Goal: Task Accomplishment & Management: Use online tool/utility

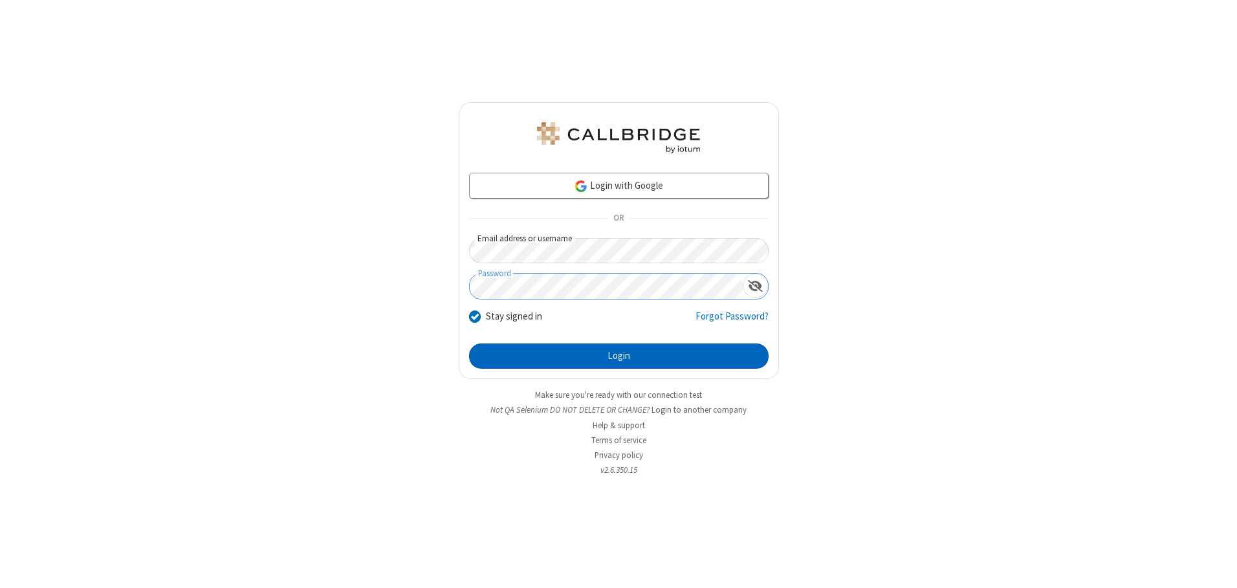
click at [618, 356] on button "Login" at bounding box center [619, 357] width 300 height 26
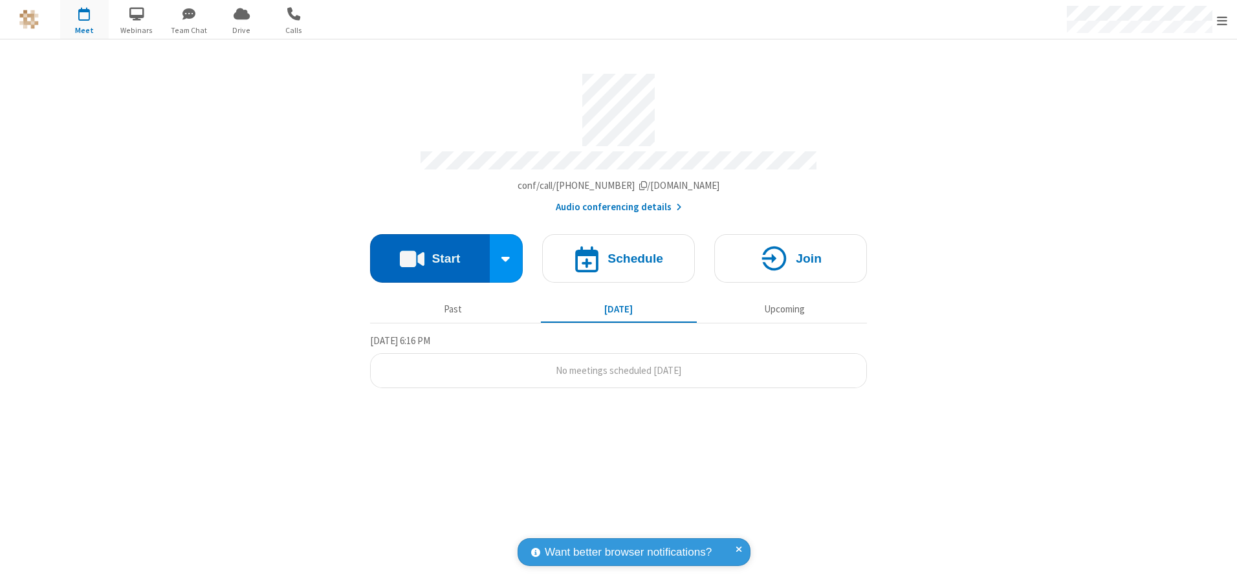
click at [430, 254] on button "Start" at bounding box center [430, 258] width 120 height 49
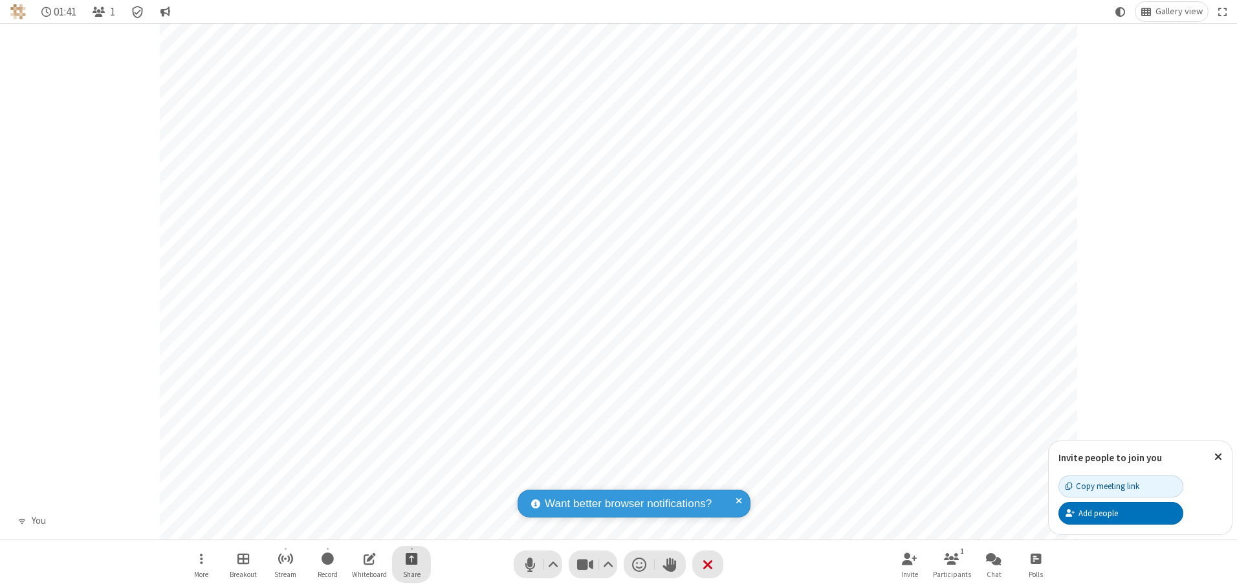
click at [411, 558] on span "Start sharing" at bounding box center [412, 559] width 12 height 16
click at [411, 479] on span "Share additional camera" at bounding box center [419, 482] width 96 height 11
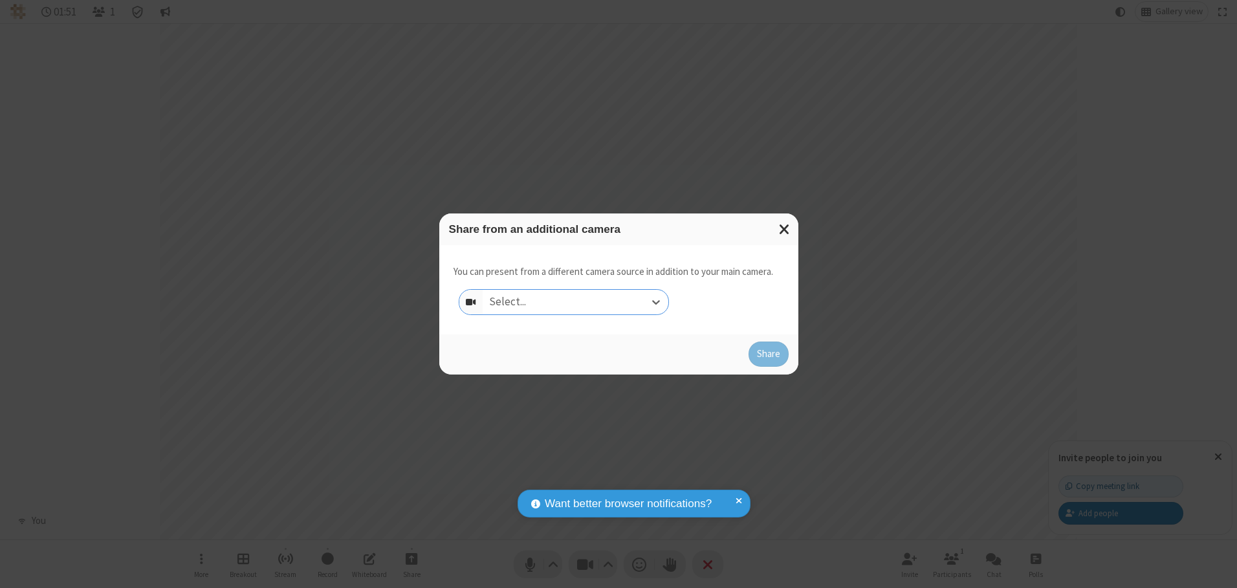
click at [575, 301] on div "Select..." at bounding box center [576, 302] width 186 height 25
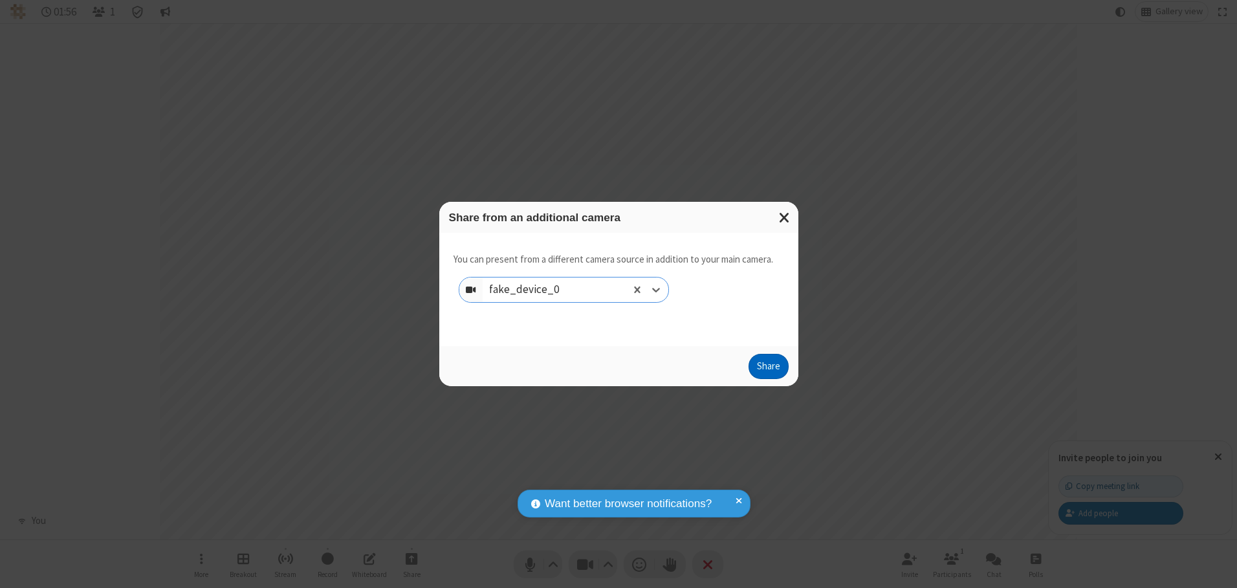
click at [768, 369] on button "Share" at bounding box center [768, 367] width 40 height 26
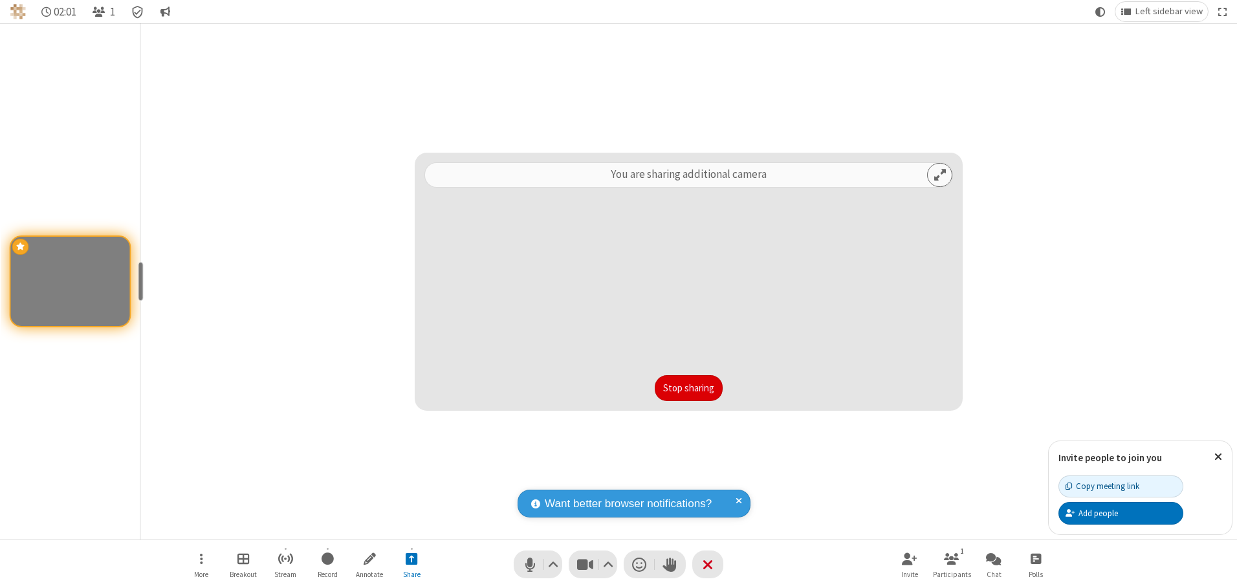
click at [688, 388] on button "Stop sharing" at bounding box center [689, 388] width 68 height 26
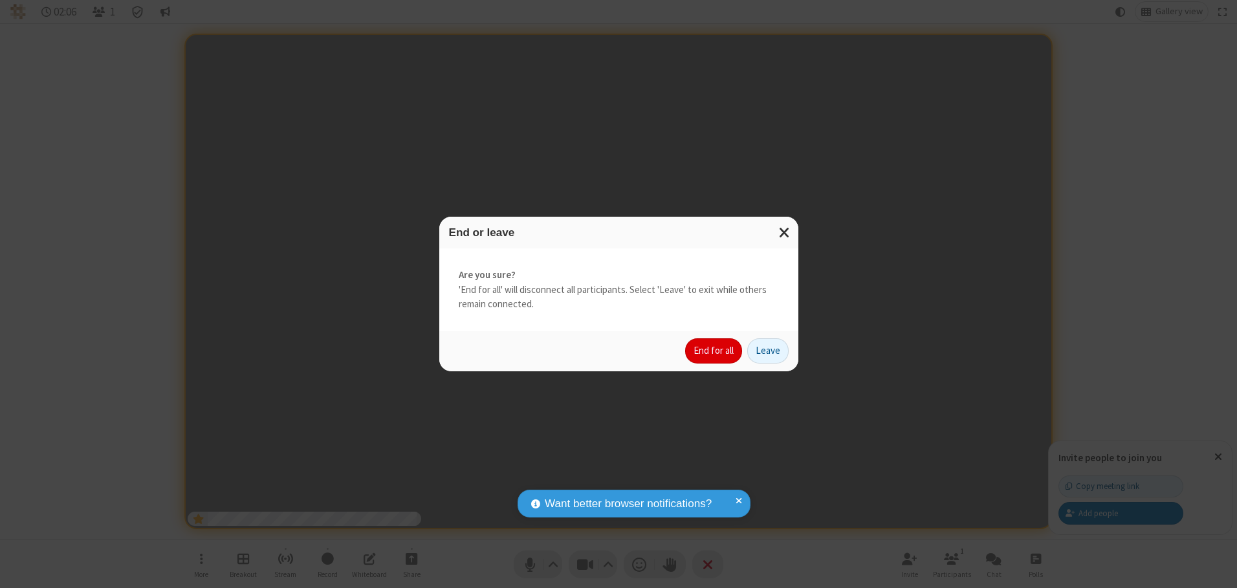
click at [714, 351] on button "End for all" at bounding box center [713, 351] width 57 height 26
